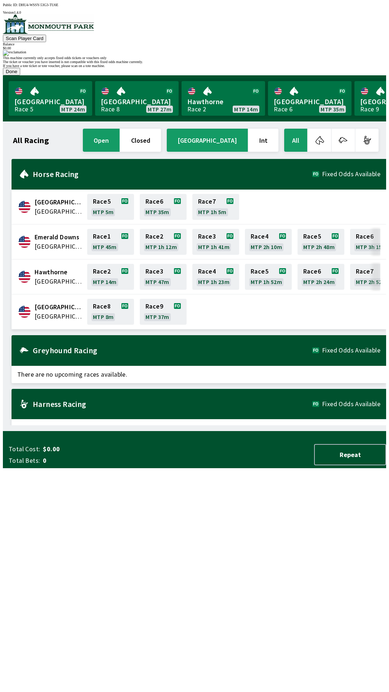
scroll to position [0, 233]
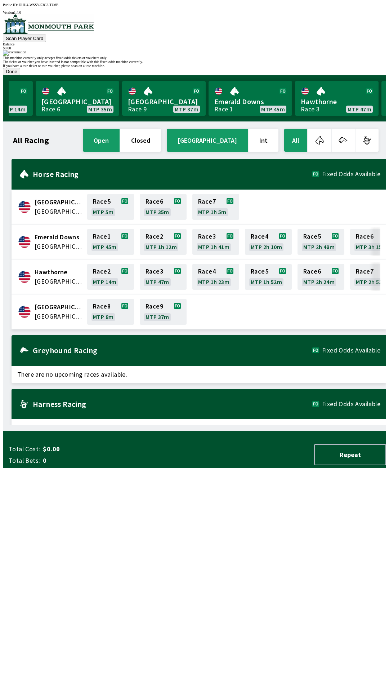
click at [20, 75] on button "Done" at bounding box center [11, 72] width 17 height 8
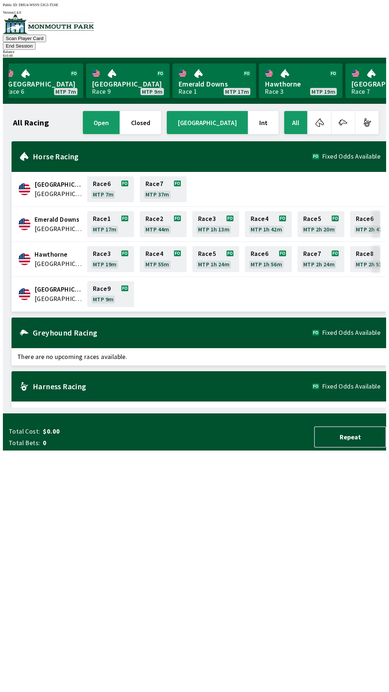
scroll to position [0, 7]
click at [127, 67] on link "[GEOGRAPHIC_DATA] Race 9 MTP 9m" at bounding box center [130, 80] width 84 height 35
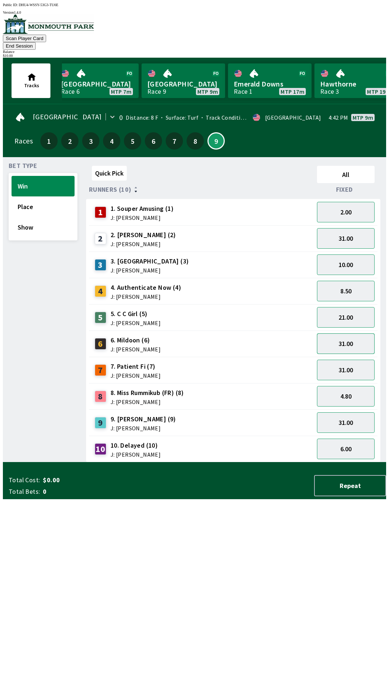
click at [344, 333] on button "31.00" at bounding box center [346, 343] width 58 height 21
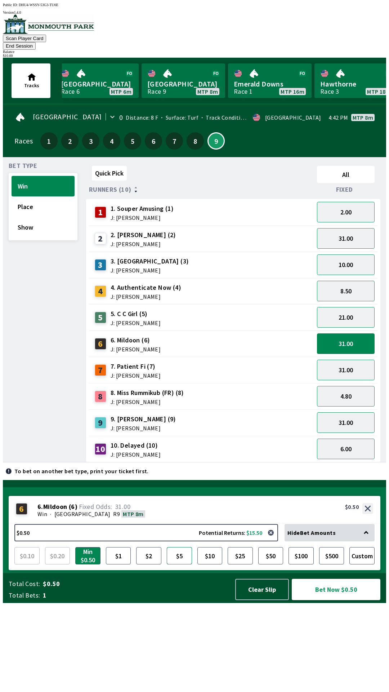
click at [180, 565] on button "$5" at bounding box center [179, 555] width 25 height 17
click at [144, 565] on button "$2" at bounding box center [148, 555] width 25 height 17
click at [338, 600] on button "Bet Now $2.00" at bounding box center [336, 589] width 89 height 21
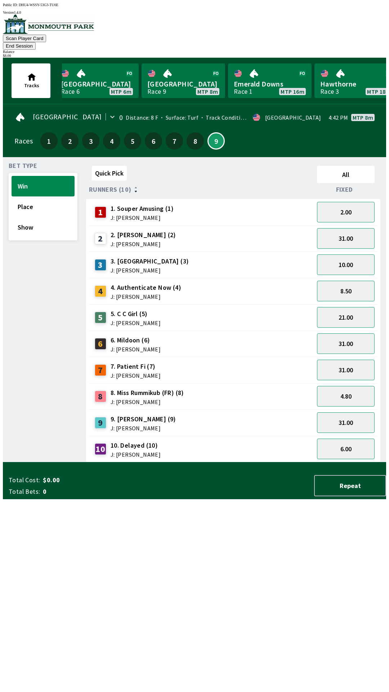
click at [252, 463] on div "Quick Pick All Runners (10) Fixed 1 1. Souper Amusing (1) J: [PERSON_NAME] 2.00…" at bounding box center [236, 313] width 300 height 300
click at [354, 233] on button "31.00" at bounding box center [346, 238] width 58 height 21
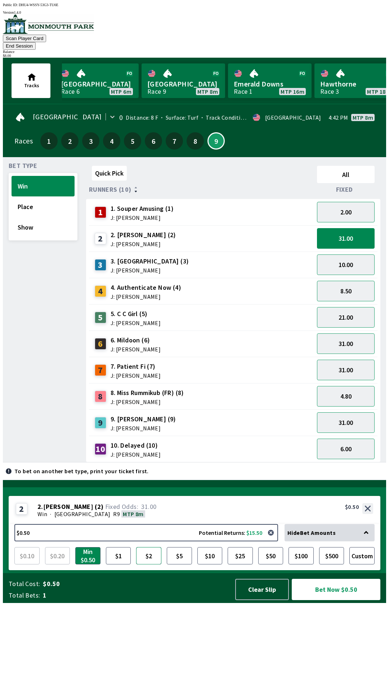
click at [154, 565] on button "$2" at bounding box center [148, 555] width 25 height 17
click at [322, 600] on button "Bet Now $2.00" at bounding box center [336, 589] width 89 height 21
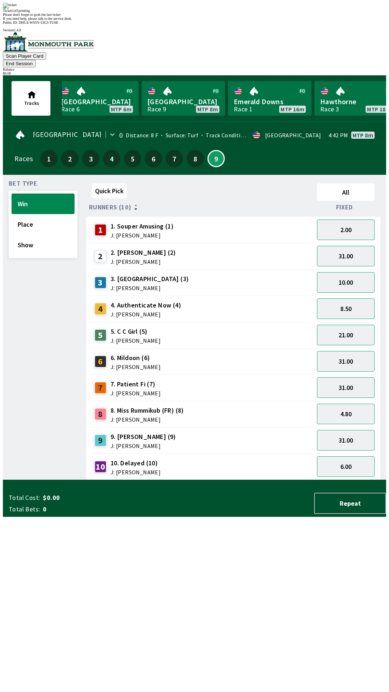
click at [264, 480] on div "Quick Pick All Runners (10) Fixed 1 1. Souper Amusing (1) J: [PERSON_NAME] 2.00…" at bounding box center [236, 331] width 300 height 300
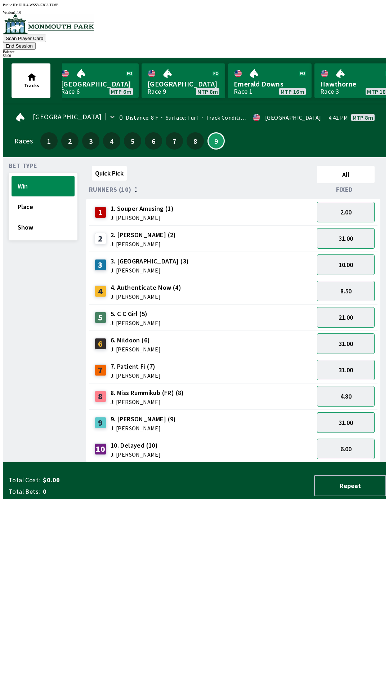
click at [345, 412] on button "31.00" at bounding box center [346, 422] width 58 height 21
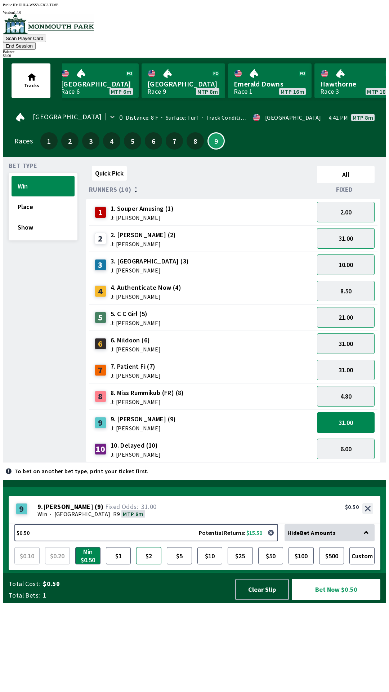
click at [143, 565] on button "$2" at bounding box center [148, 555] width 25 height 17
click at [339, 600] on button "Bet Now $2.00" at bounding box center [336, 589] width 89 height 21
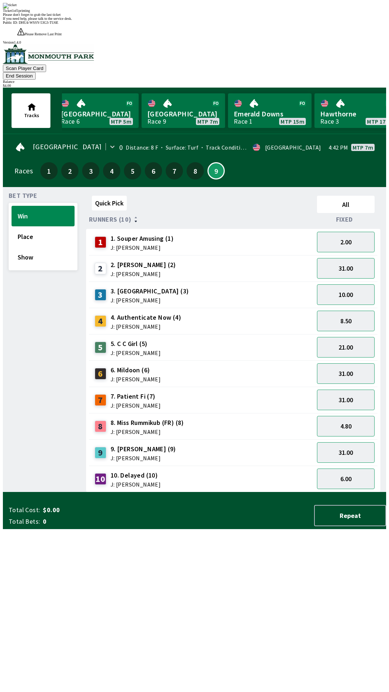
click at [266, 492] on div "Quick Pick All Runners (10) Fixed 1 1. Souper Amusing (1) J: [PERSON_NAME] 2.00…" at bounding box center [236, 343] width 300 height 300
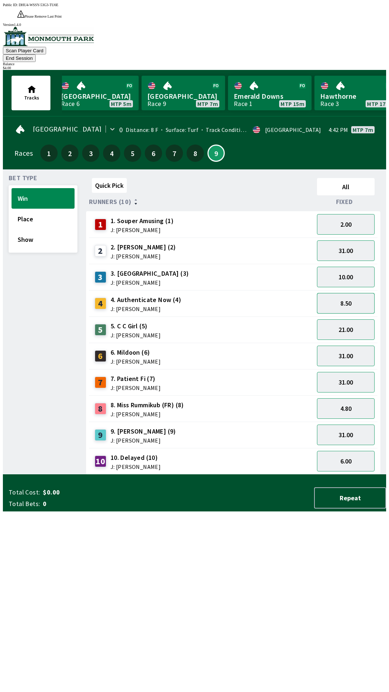
click at [357, 293] on button "8.50" at bounding box center [346, 303] width 58 height 21
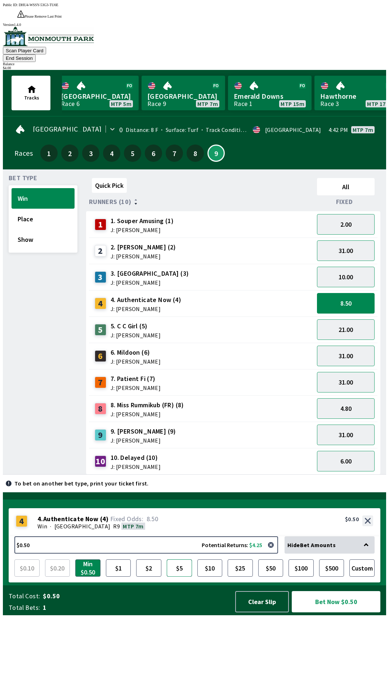
click at [181, 577] on button "$5" at bounding box center [179, 567] width 25 height 17
click at [148, 577] on button "$2" at bounding box center [148, 567] width 25 height 17
click at [335, 612] on button "Bet Now $2.00" at bounding box center [336, 601] width 89 height 21
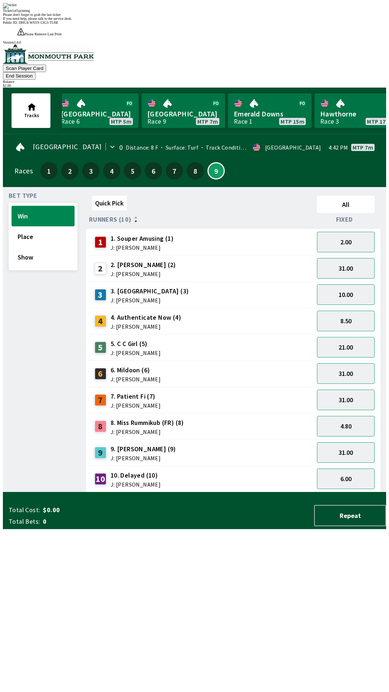
click at [297, 492] on div "Quick Pick All Runners (10) Fixed 1 1. Souper Amusing (1) J: [PERSON_NAME] 2.00…" at bounding box center [236, 343] width 300 height 300
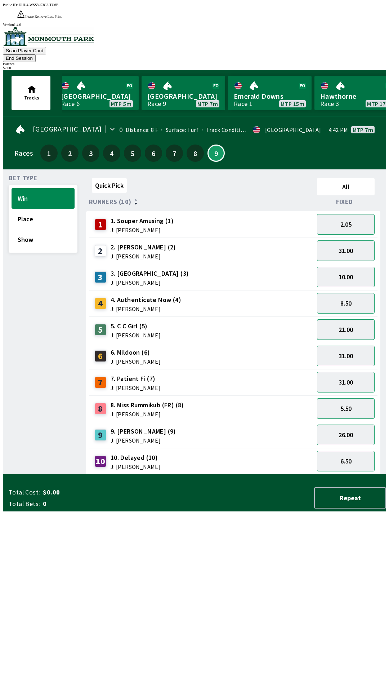
click at [358, 319] on button "21.00" at bounding box center [346, 329] width 58 height 21
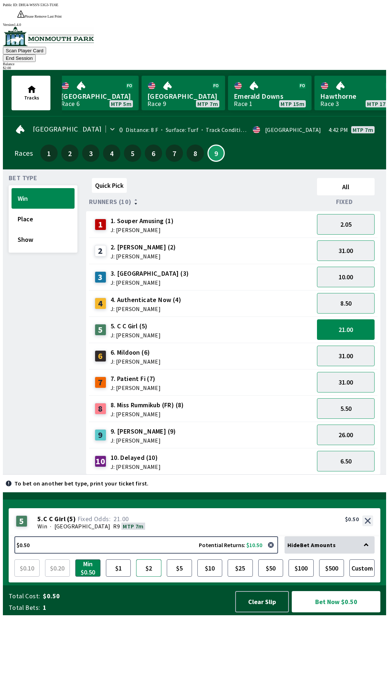
click at [147, 577] on button "$2" at bounding box center [148, 567] width 25 height 17
click at [348, 612] on button "Bet Now $2.00" at bounding box center [336, 601] width 89 height 21
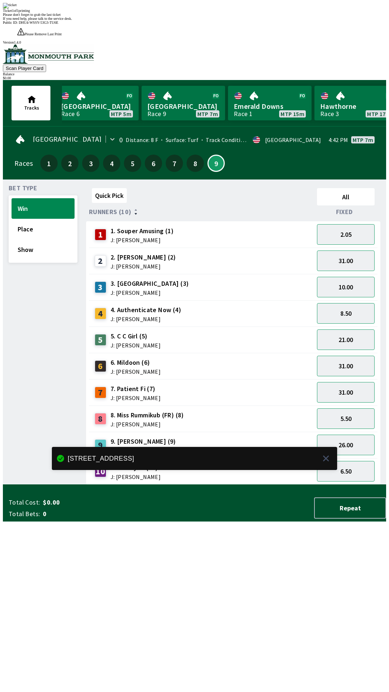
click at [258, 485] on div "Quick Pick All Runners (10) Fixed 1 1. Souper Amusing (1) J: [PERSON_NAME] 2.05…" at bounding box center [236, 335] width 300 height 300
